Goal: Task Accomplishment & Management: Manage account settings

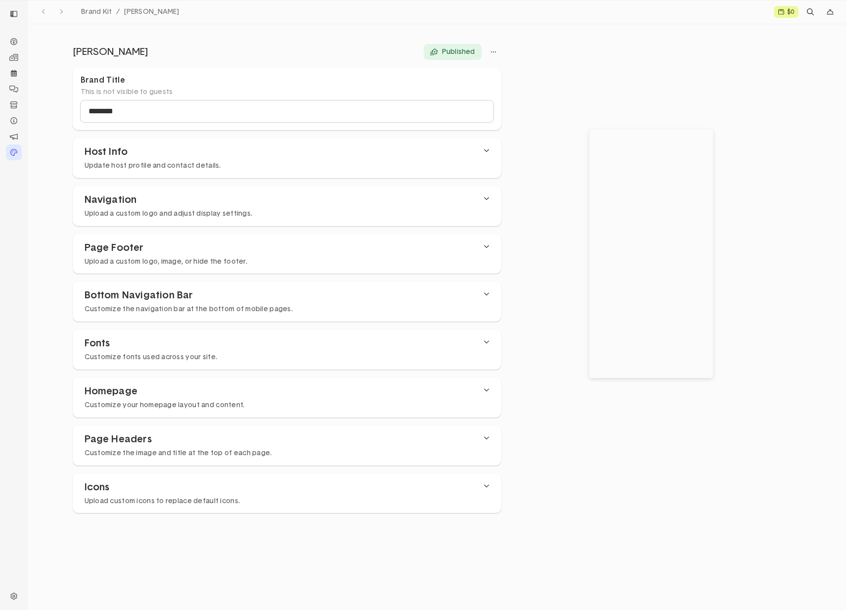
select select "***"
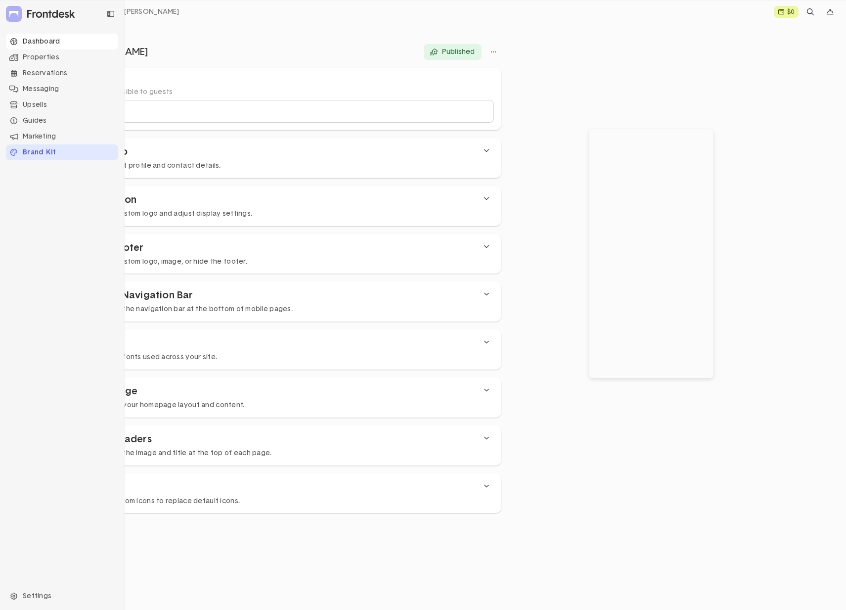
click at [48, 42] on div "Dashboard" at bounding box center [62, 42] width 112 height 16
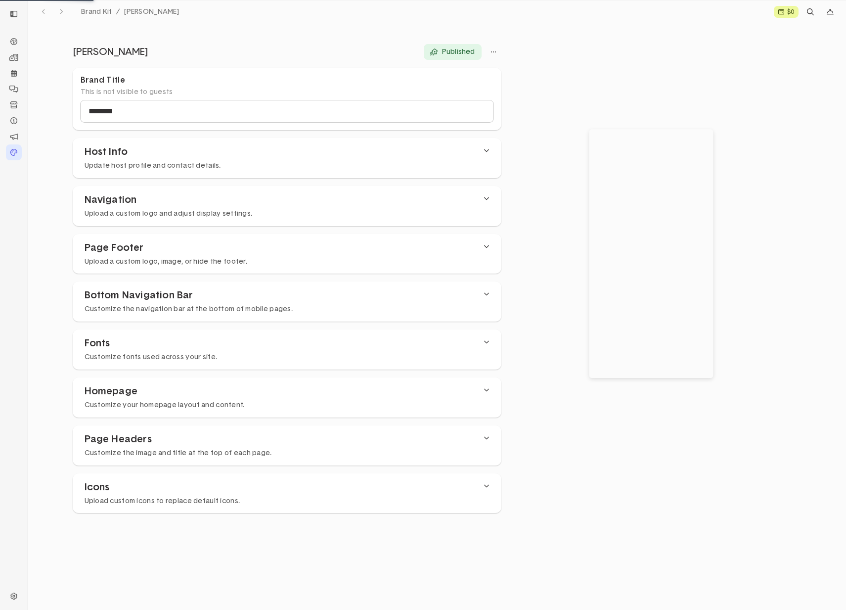
click at [783, 14] on icon at bounding box center [781, 12] width 6 height 6
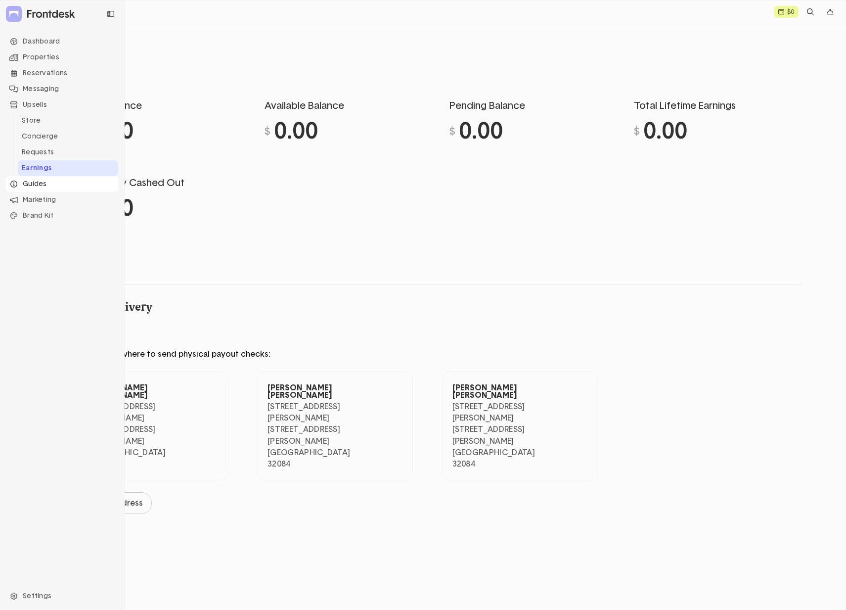
click at [45, 186] on div "Guides" at bounding box center [62, 184] width 112 height 16
click at [29, 135] on li "Property Info" at bounding box center [68, 137] width 100 height 16
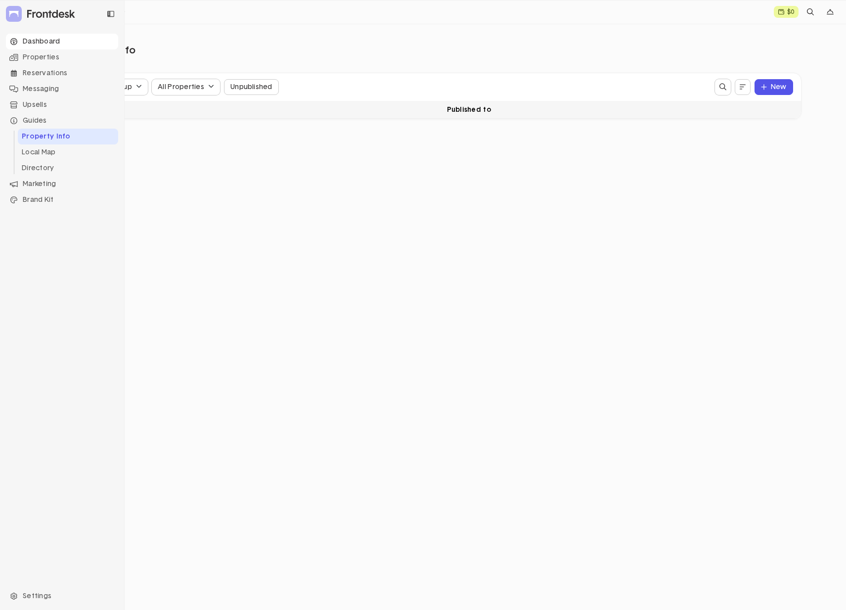
click at [16, 36] on div "Dashboard" at bounding box center [62, 42] width 112 height 16
click at [47, 42] on div "Dashboard" at bounding box center [62, 42] width 112 height 16
click at [40, 43] on div "Dashboard" at bounding box center [62, 42] width 112 height 16
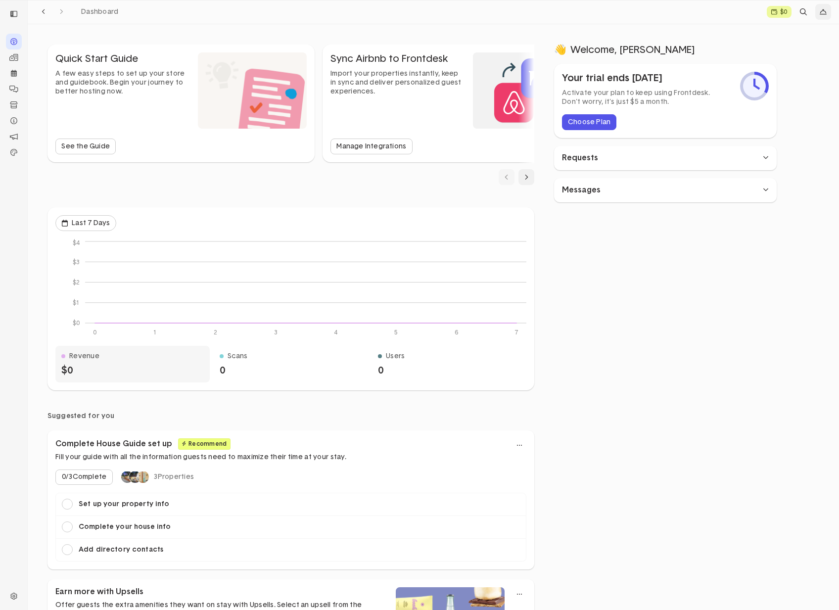
click at [818, 14] on button "dropdown trigger" at bounding box center [823, 12] width 16 height 16
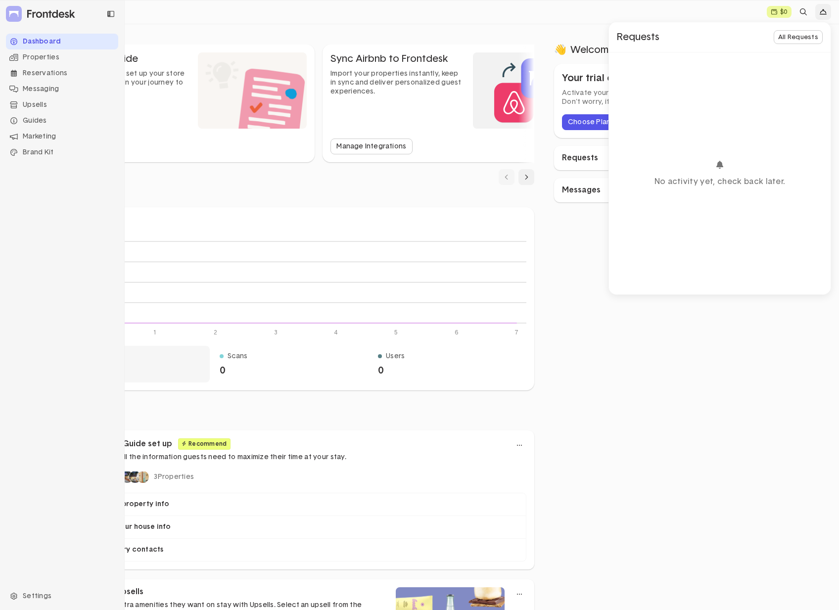
click at [33, 15] on icon at bounding box center [34, 15] width 3 height 6
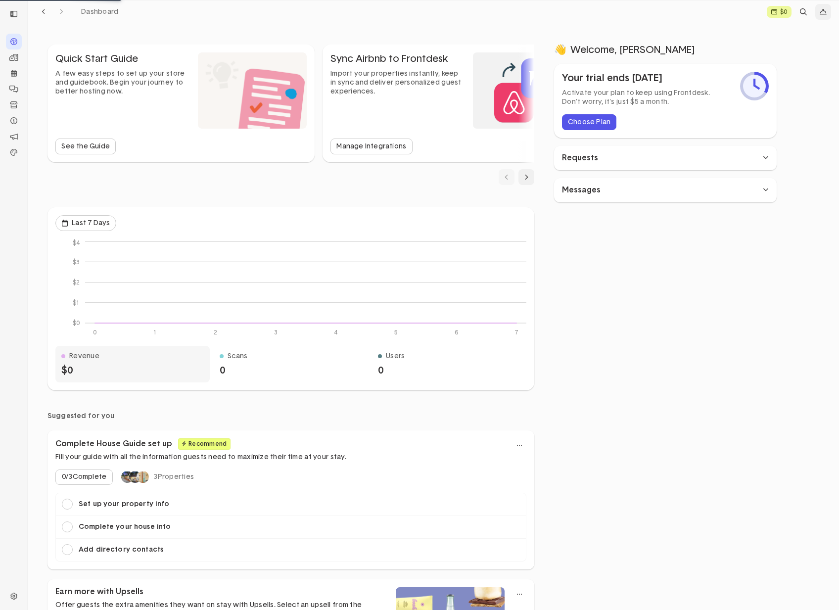
click at [820, 12] on icon "dropdown trigger" at bounding box center [822, 11] width 7 height 7
click at [581, 20] on div "Dashboard $0 Requests All Requests No activity yet, check back later." at bounding box center [433, 12] width 811 height 24
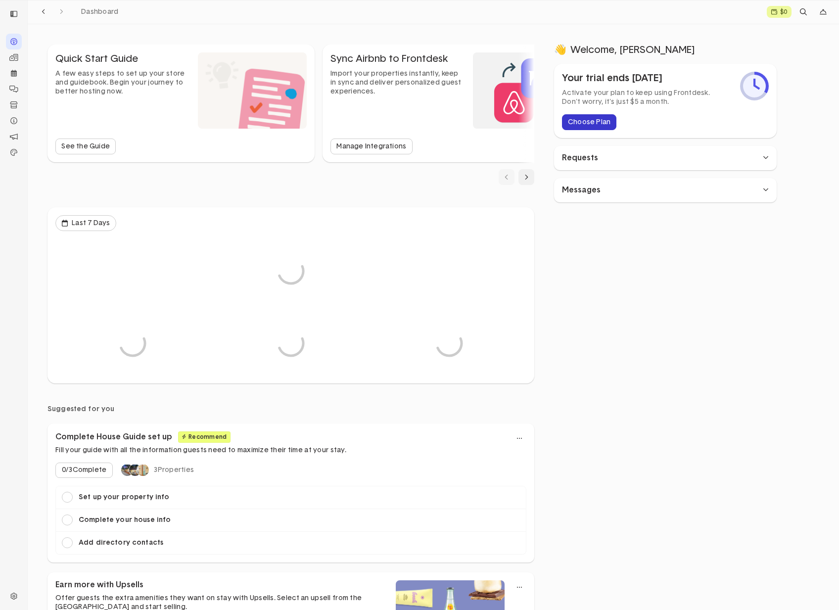
click at [594, 118] on button "Choose Plan" at bounding box center [589, 122] width 54 height 16
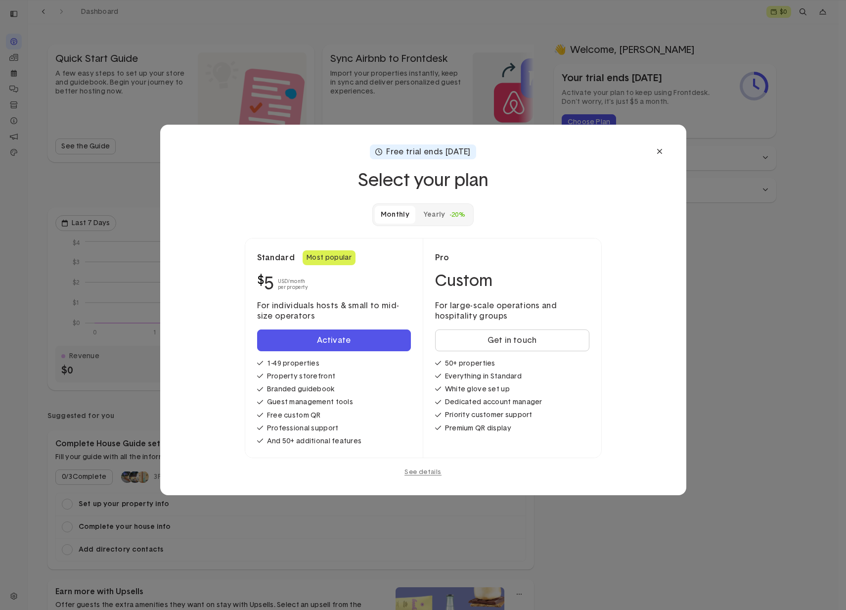
click at [435, 214] on div "Yearly" at bounding box center [434, 214] width 22 height 9
click at [421, 474] on link "See details" at bounding box center [423, 472] width 37 height 6
click at [663, 153] on button at bounding box center [660, 151] width 14 height 14
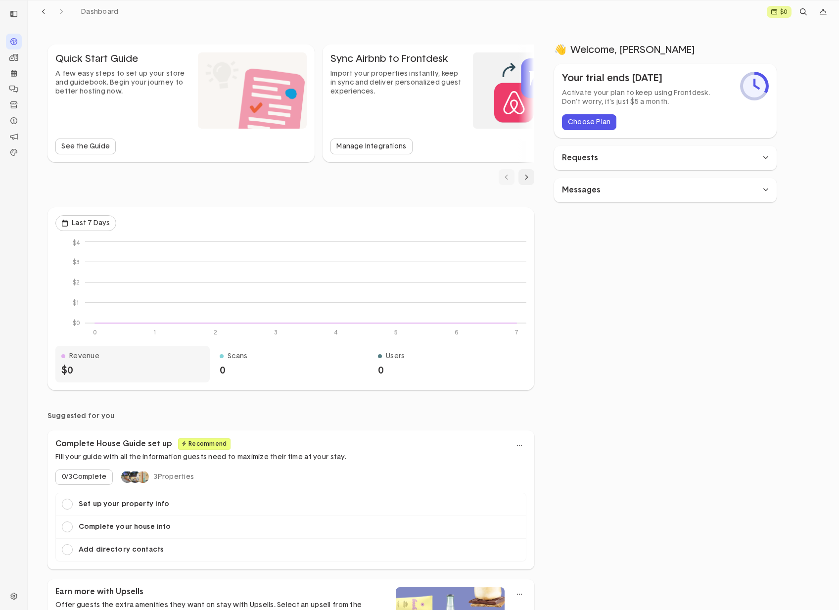
drag, startPoint x: 680, startPoint y: 340, endPoint x: 592, endPoint y: 297, distance: 97.5
click at [679, 340] on div "👋 Welcome , [PERSON_NAME] Your trial ends [DATE] Activate your plan to keep usi…" at bounding box center [665, 496] width 223 height 905
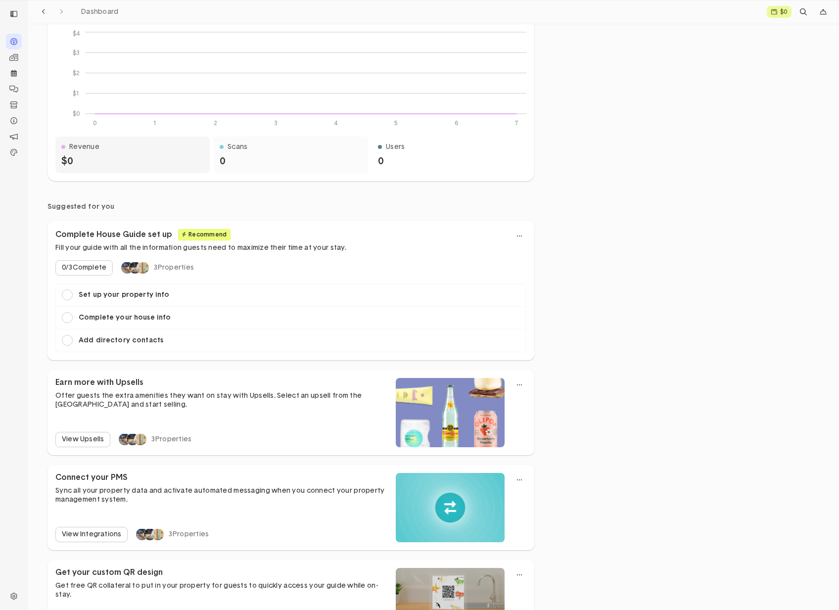
scroll to position [359, 0]
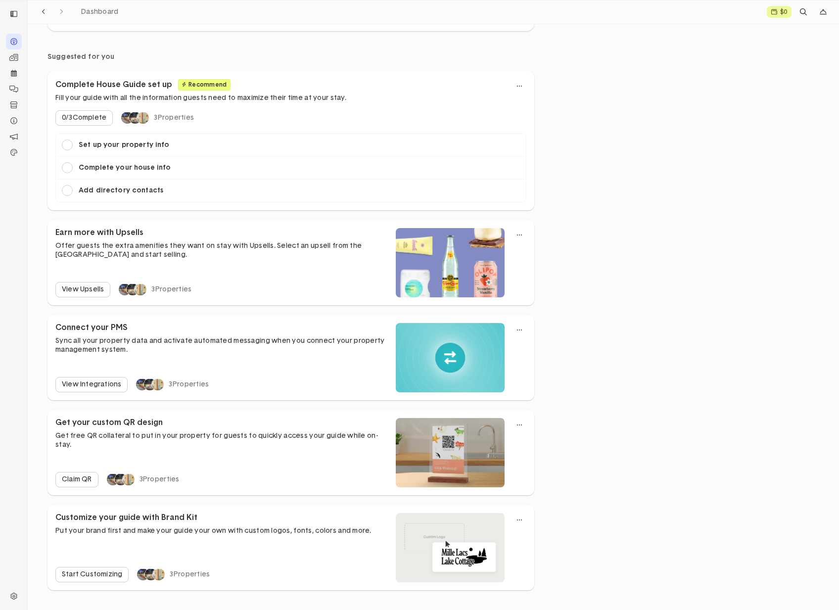
drag, startPoint x: 600, startPoint y: 124, endPoint x: 310, endPoint y: 3, distance: 314.6
click at [588, 114] on div "👋 Welcome , [PERSON_NAME] Your trial ends [DATE] Activate your plan to keep usi…" at bounding box center [665, 137] width 223 height 905
